Goal: Transaction & Acquisition: Purchase product/service

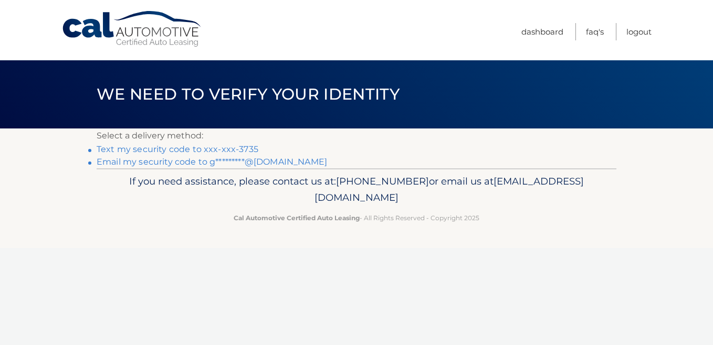
click at [143, 148] on link "Text my security code to xxx-xxx-3735" at bounding box center [178, 149] width 162 height 10
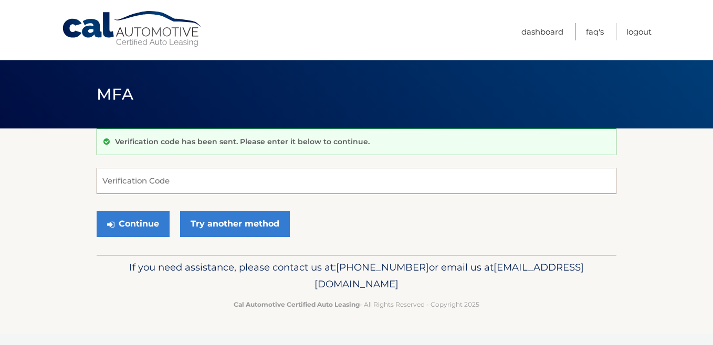
click at [129, 180] on input "Verification Code" at bounding box center [357, 181] width 520 height 26
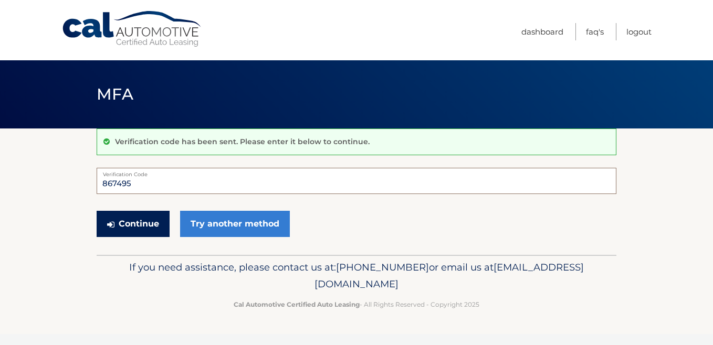
type input "867495"
click at [119, 224] on button "Continue" at bounding box center [133, 224] width 73 height 26
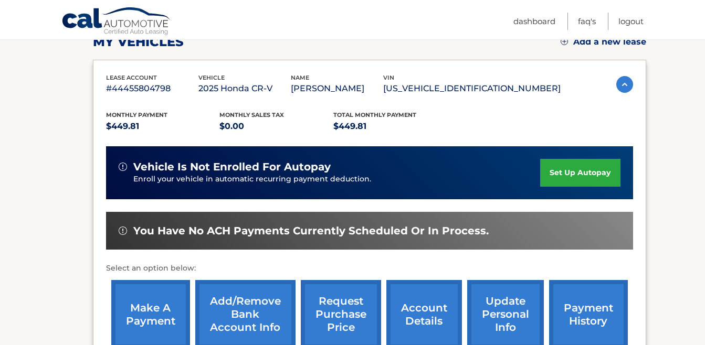
scroll to position [210, 0]
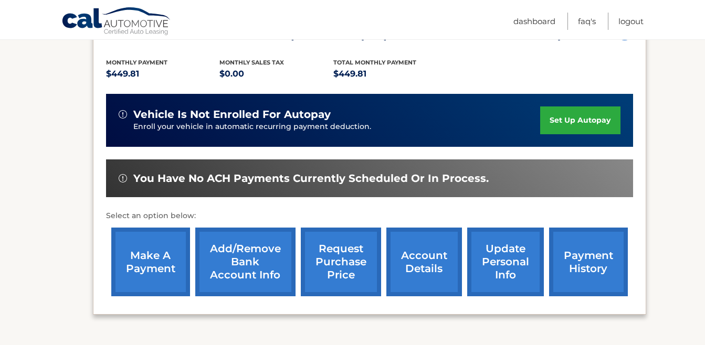
click at [156, 264] on link "make a payment" at bounding box center [150, 262] width 79 height 69
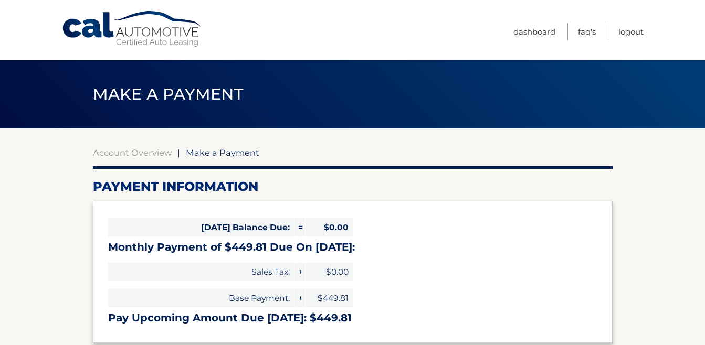
select select "ZDNlOWVhZWMtODZhOC00ZjY4LTgzNzItYmY3NjQyZjlhZjIz"
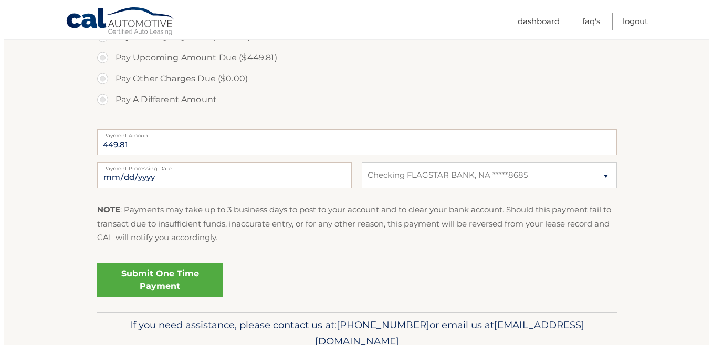
scroll to position [368, 0]
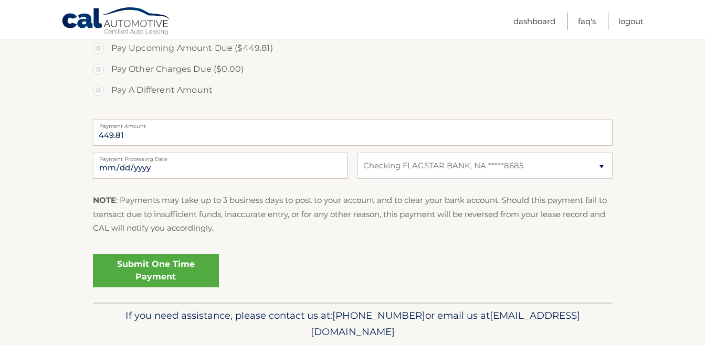
click at [157, 263] on link "Submit One Time Payment" at bounding box center [156, 271] width 126 height 34
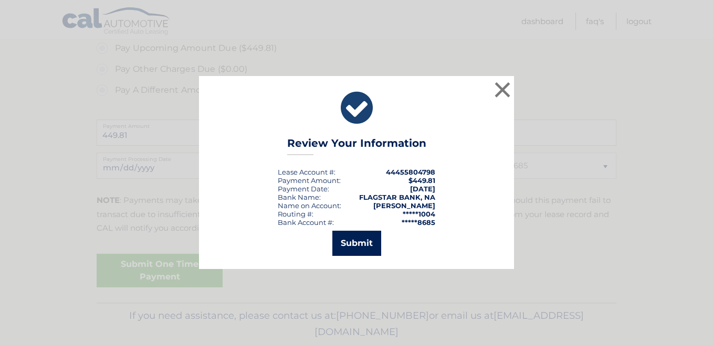
click at [365, 253] on button "Submit" at bounding box center [356, 243] width 49 height 25
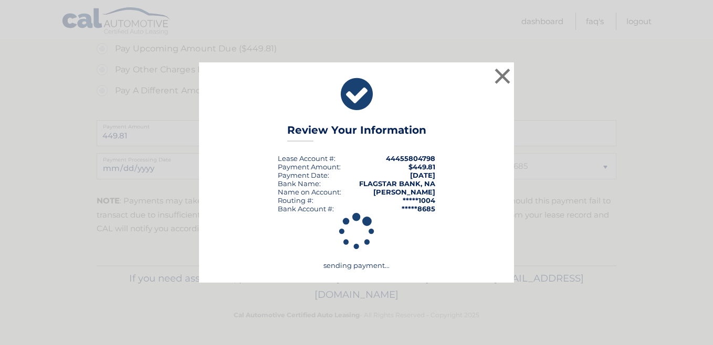
scroll to position [367, 0]
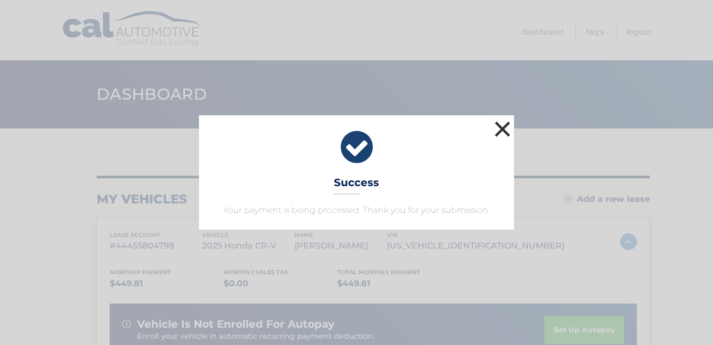
click at [499, 131] on button "×" at bounding box center [502, 129] width 21 height 21
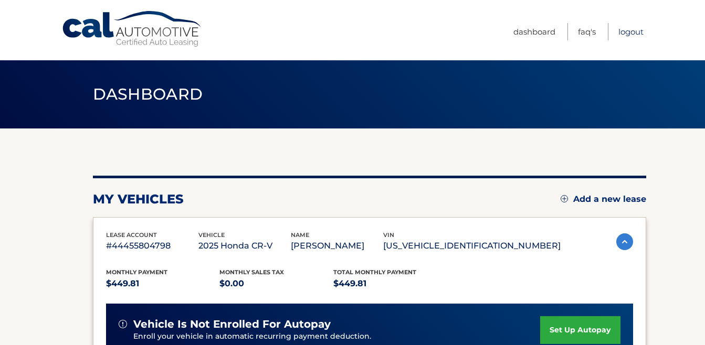
click at [626, 29] on link "Logout" at bounding box center [631, 31] width 25 height 17
